Goal: Navigation & Orientation: Find specific page/section

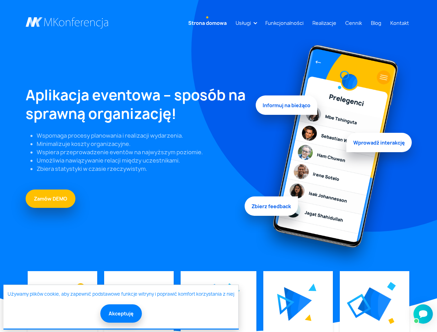
click at [244, 23] on link "Usługi" at bounding box center [243, 23] width 21 height 13
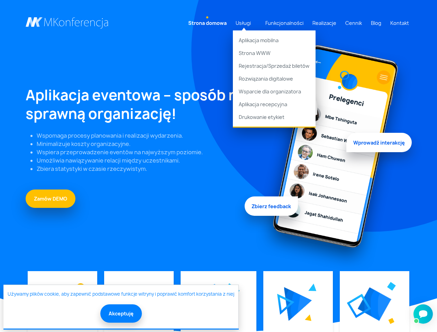
click at [297, 304] on img at bounding box center [298, 304] width 28 height 34
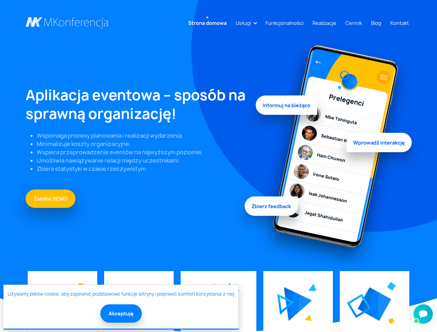
click at [374, 304] on img at bounding box center [374, 304] width 34 height 34
click at [120, 313] on button "Akceptuję" at bounding box center [120, 313] width 41 height 18
